Goal: Information Seeking & Learning: Compare options

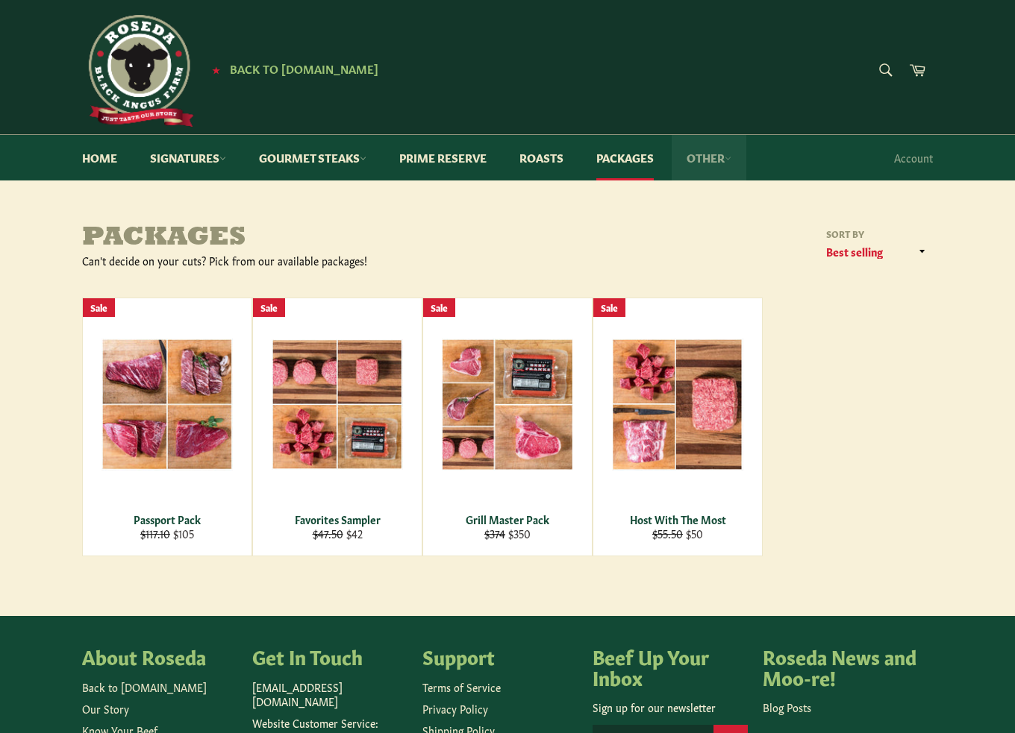
click at [725, 157] on link "Other" at bounding box center [709, 158] width 75 height 46
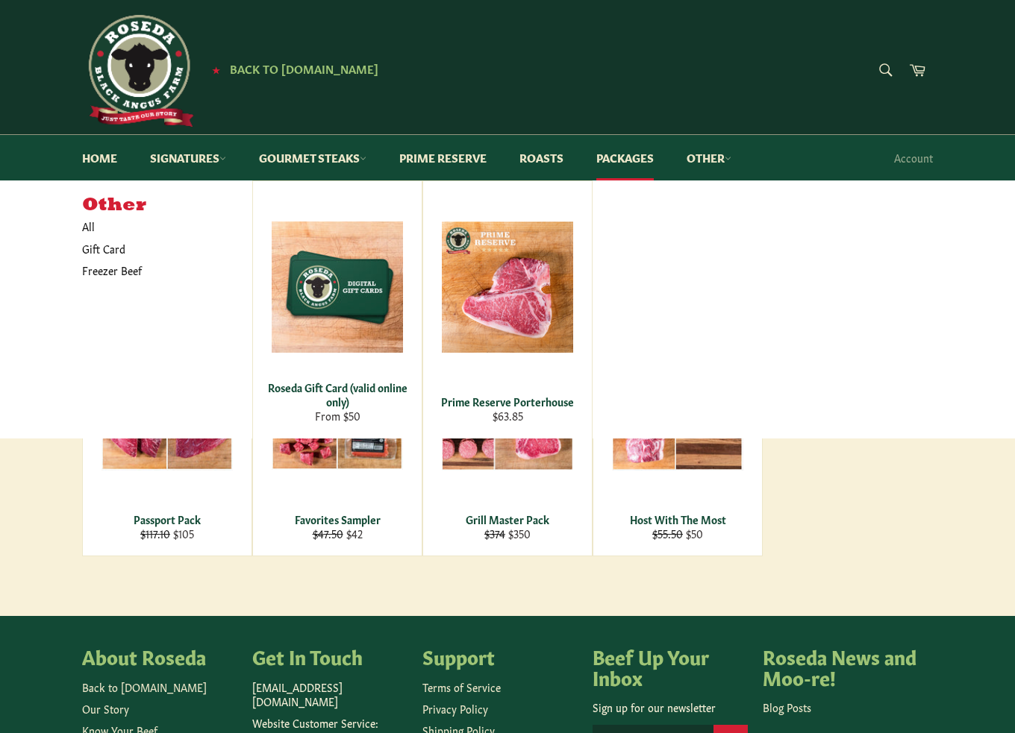
click at [868, 533] on div "Passport Pack Regular price $117.10 Sale price $105 Sale View Favorites Sampler…" at bounding box center [507, 427] width 851 height 259
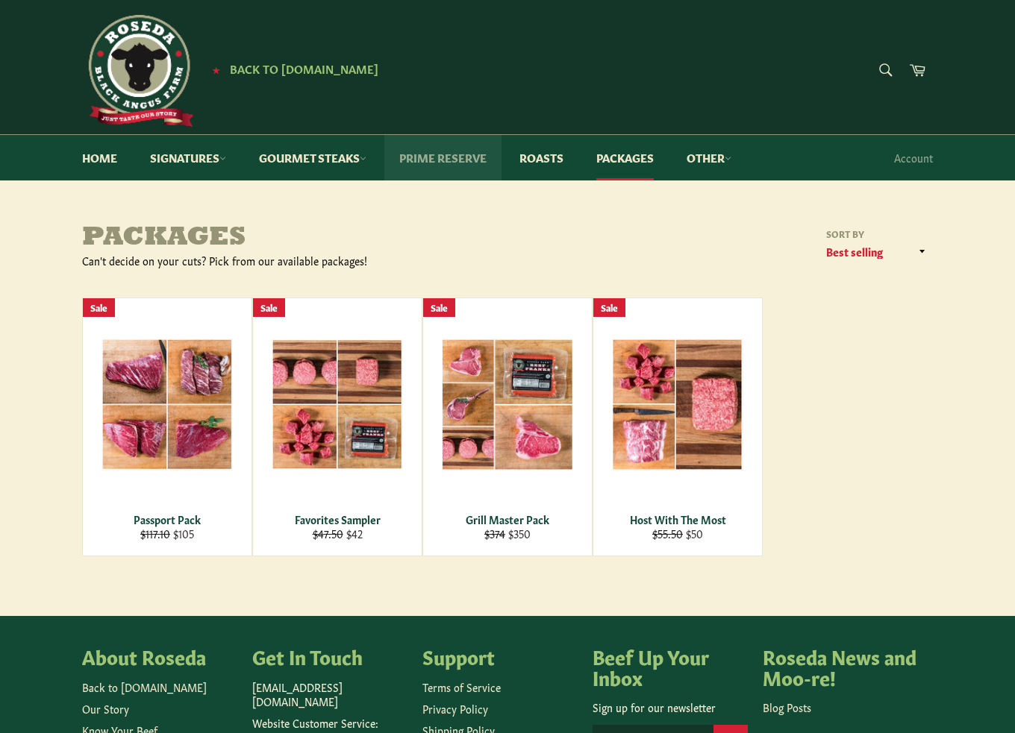
click at [445, 162] on link "Prime Reserve" at bounding box center [442, 158] width 117 height 46
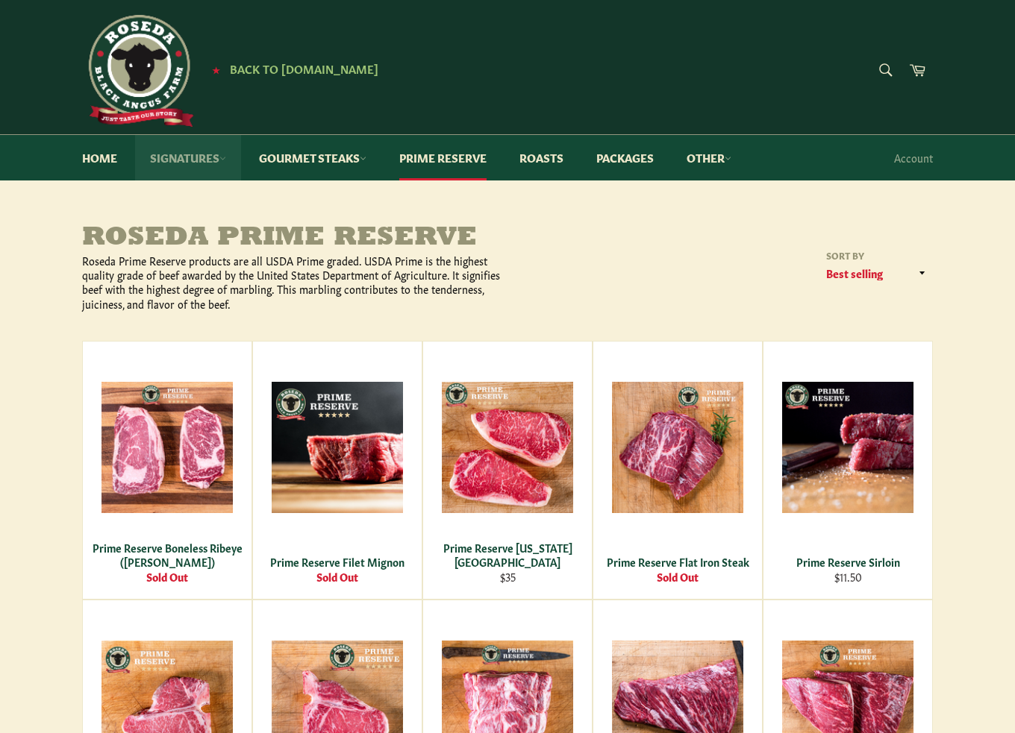
click at [224, 160] on icon at bounding box center [222, 158] width 7 height 7
